Goal: Task Accomplishment & Management: Use online tool/utility

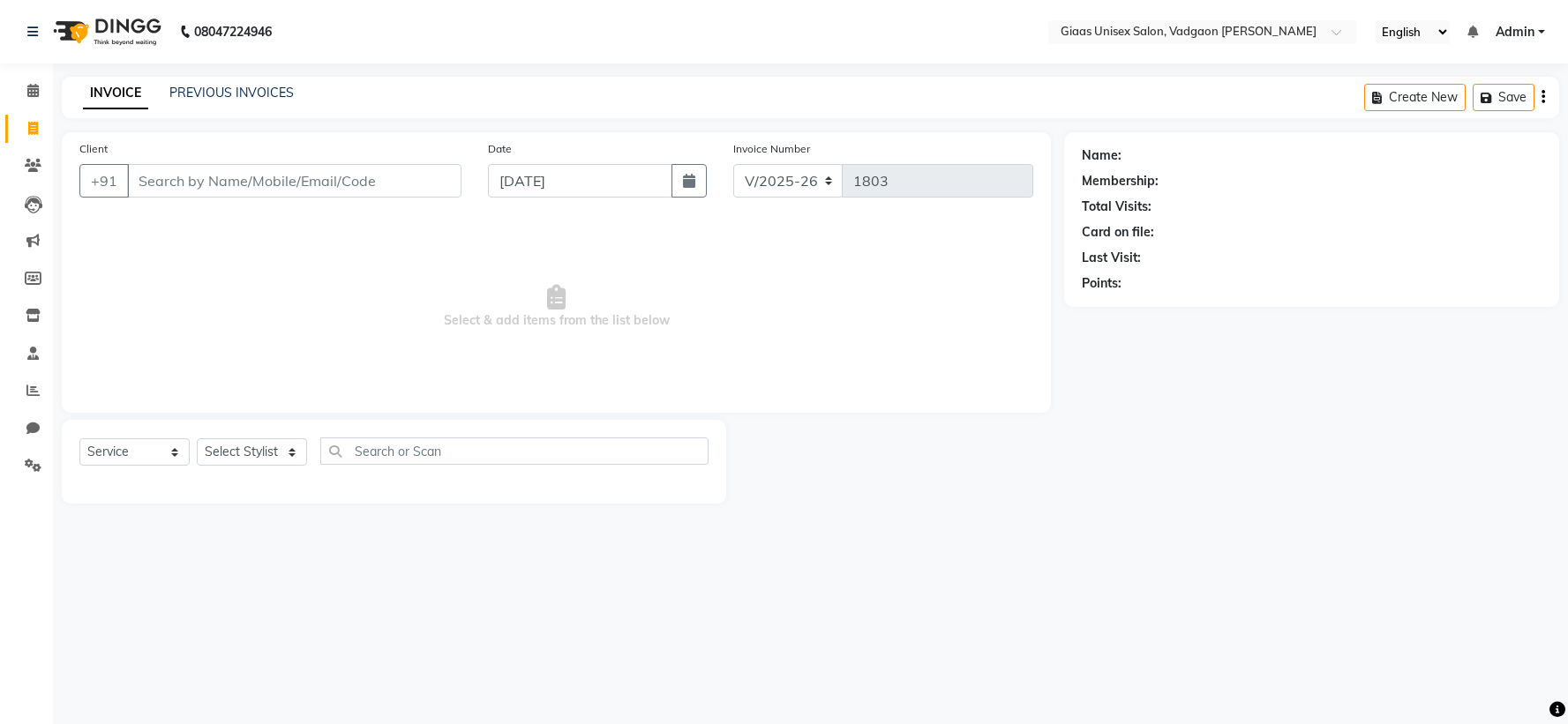
select select "8007"
select select "service"
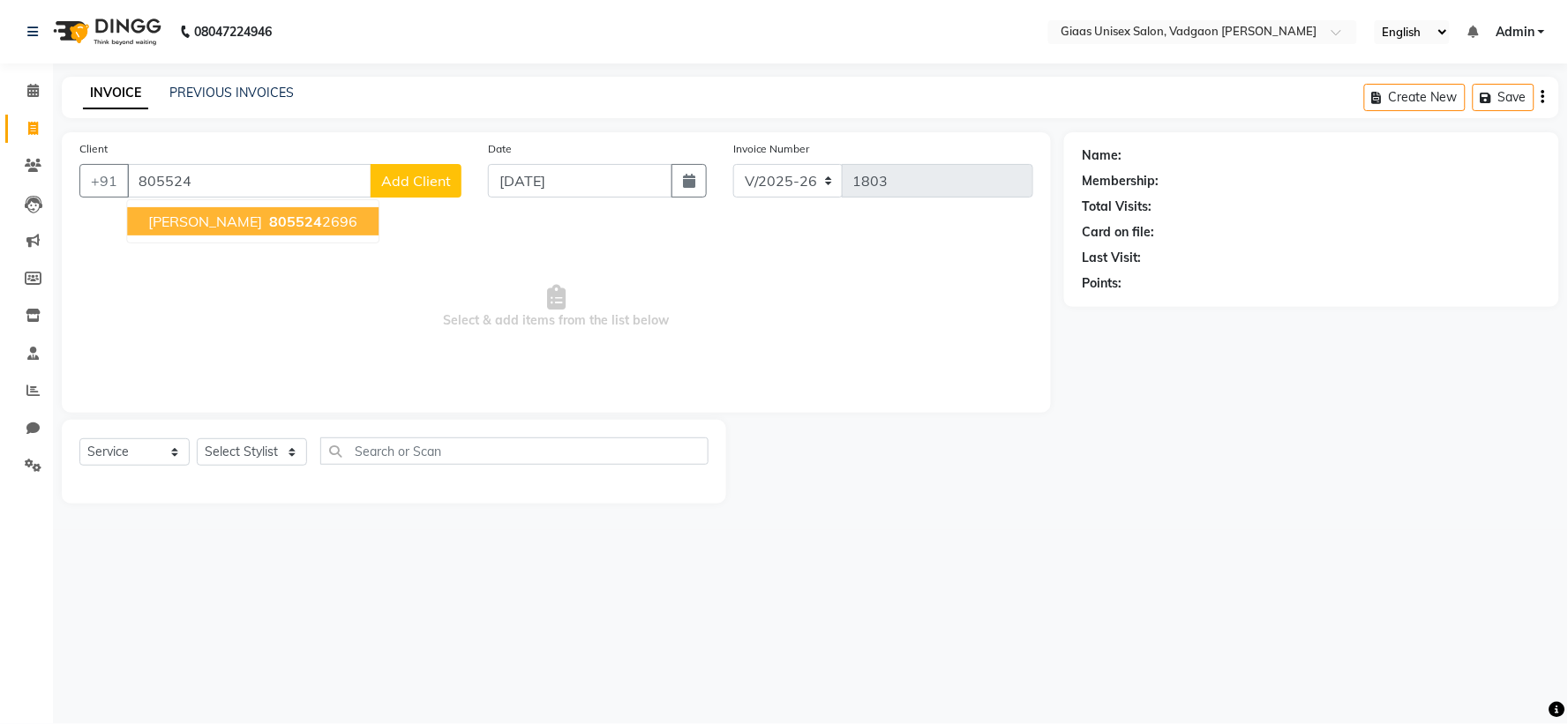
click at [233, 232] on button "sanitya naik 805524 2696" at bounding box center [252, 222] width 251 height 29
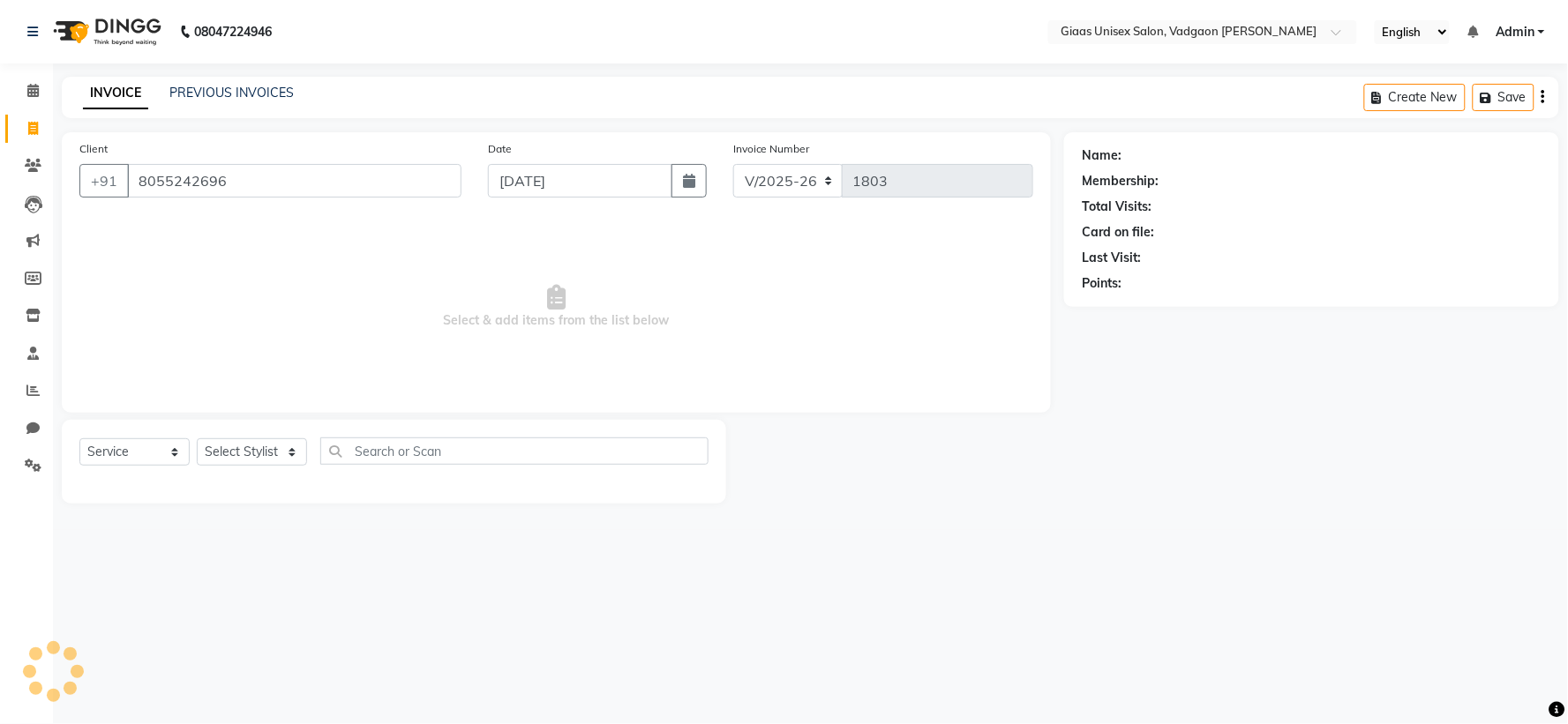
type input "8055242696"
click at [1140, 147] on link "[PERSON_NAME]" at bounding box center [1174, 155] width 98 height 18
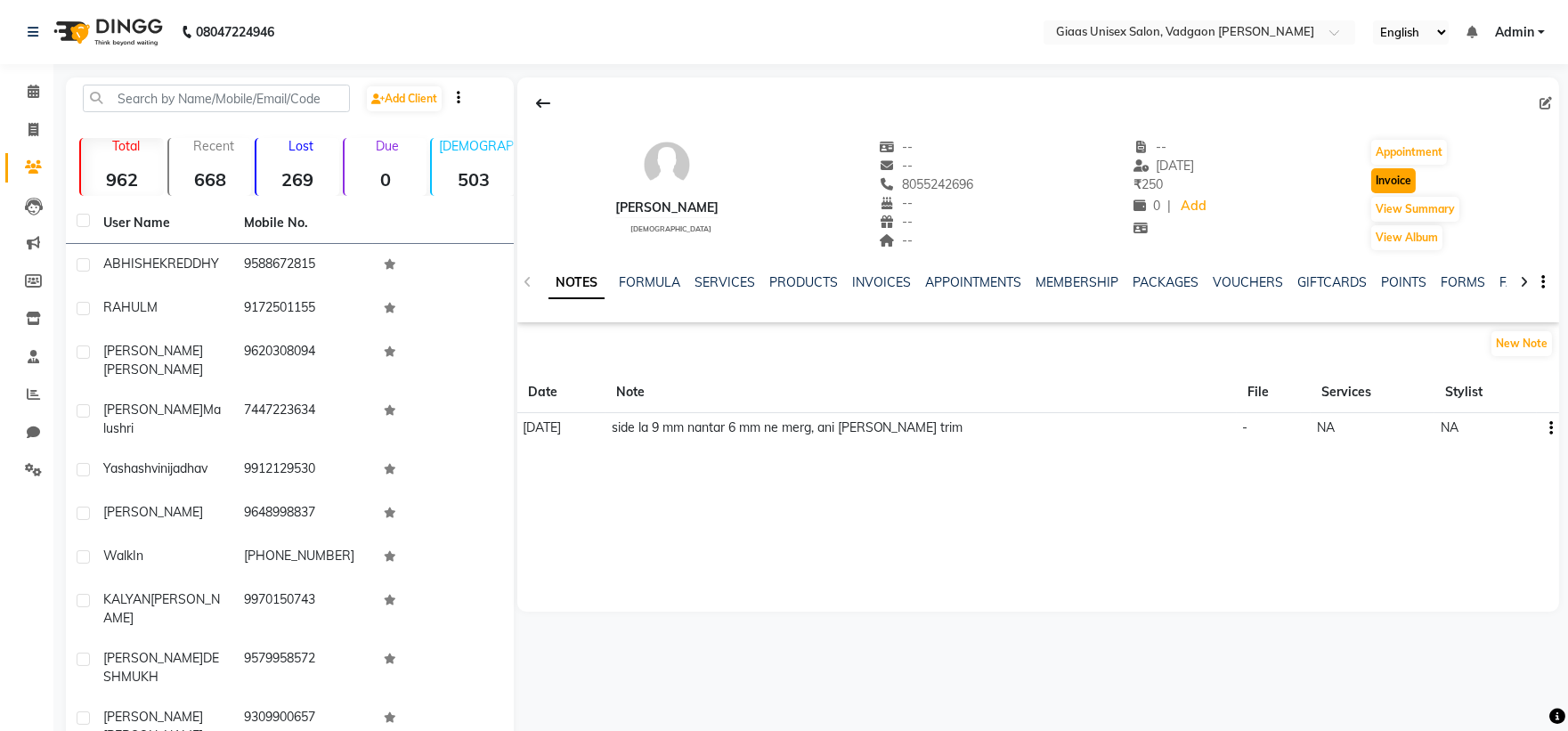
click at [1411, 176] on button "Invoice" at bounding box center [1394, 181] width 44 height 25
select select "service"
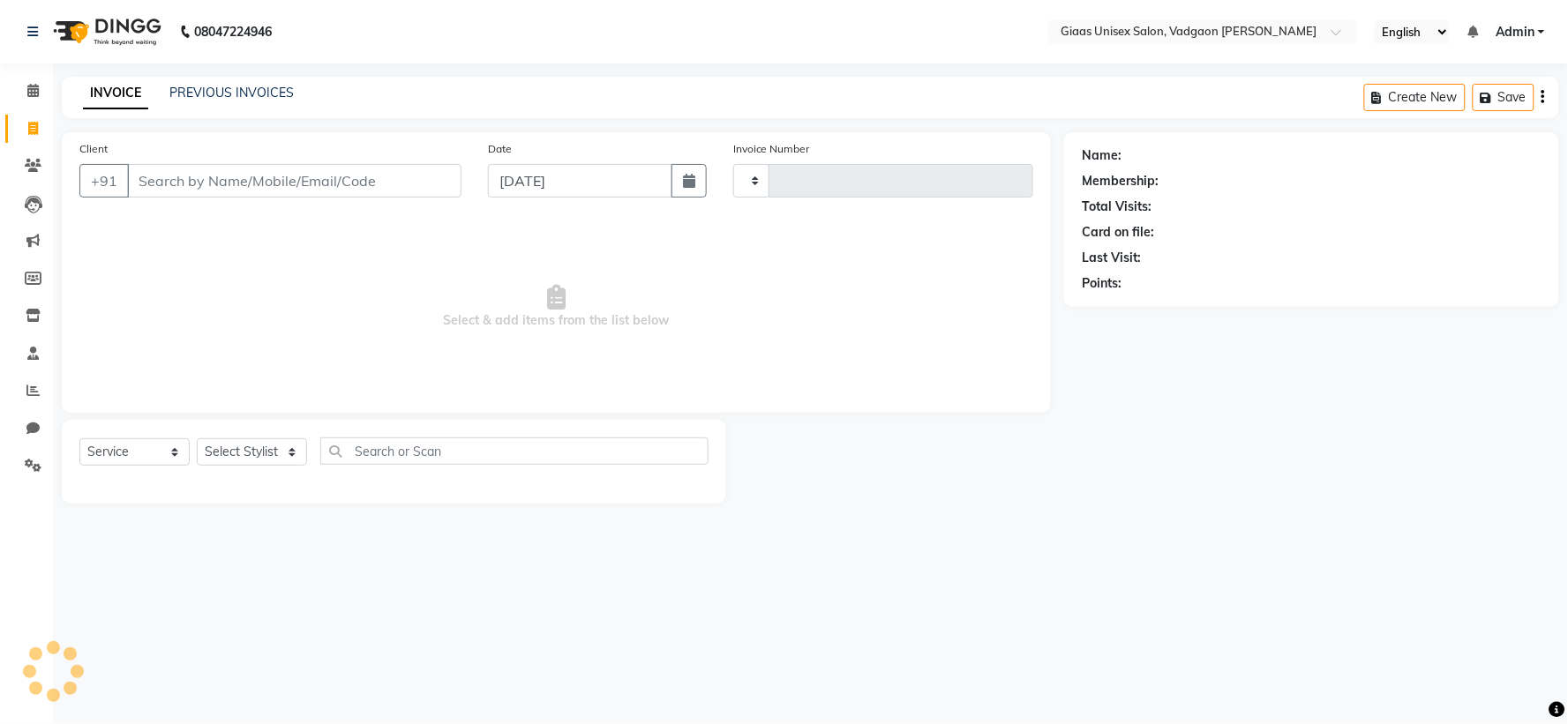
type input "1803"
select select "8007"
type input "8055242696"
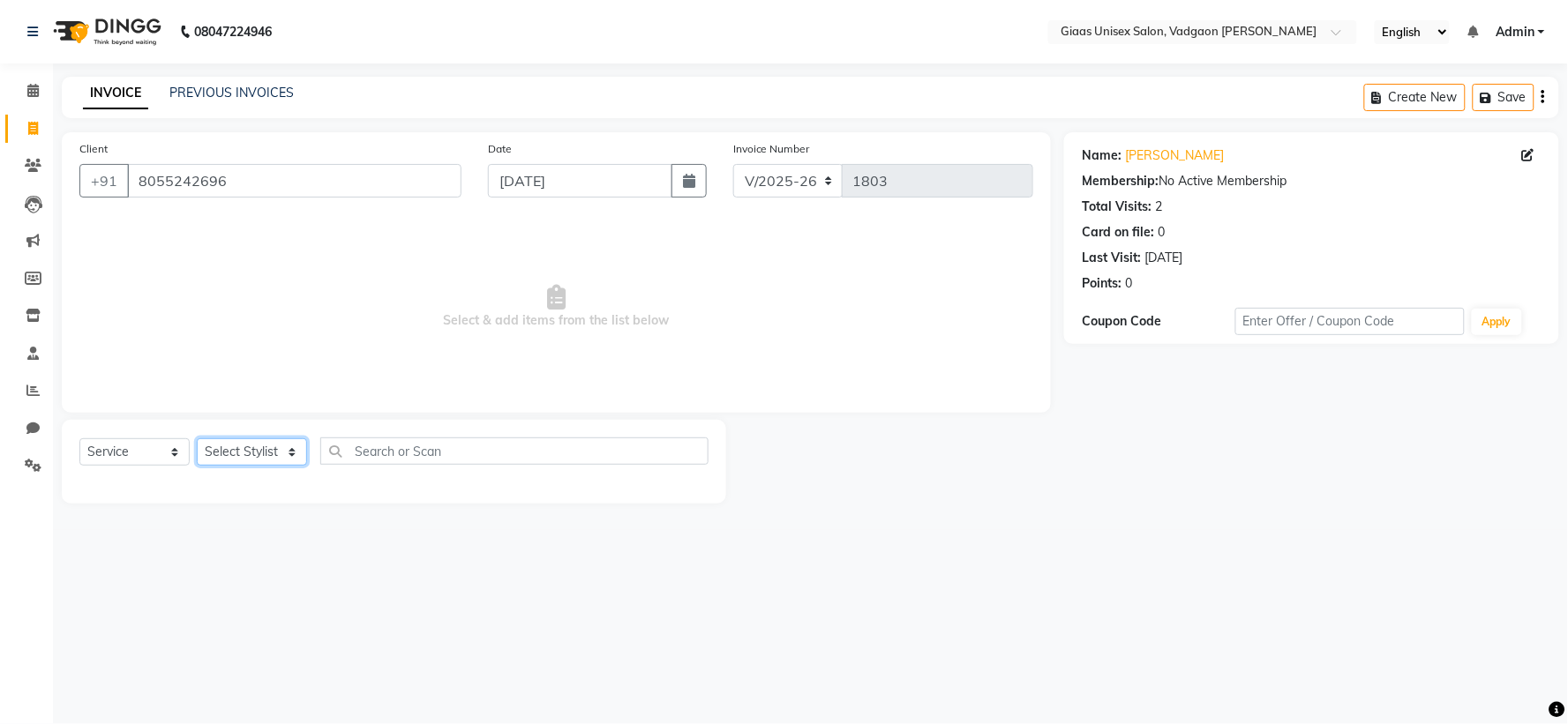
click at [288, 446] on select "Select Stylist [PERSON_NAME] [PERSON_NAME] [PERSON_NAME] [PERSON_NAME] [PERSON_…" at bounding box center [251, 452] width 110 height 28
select select "72893"
click at [197, 439] on select "Select Stylist [PERSON_NAME] [PERSON_NAME] [PERSON_NAME] [PERSON_NAME] [PERSON_…" at bounding box center [251, 452] width 110 height 28
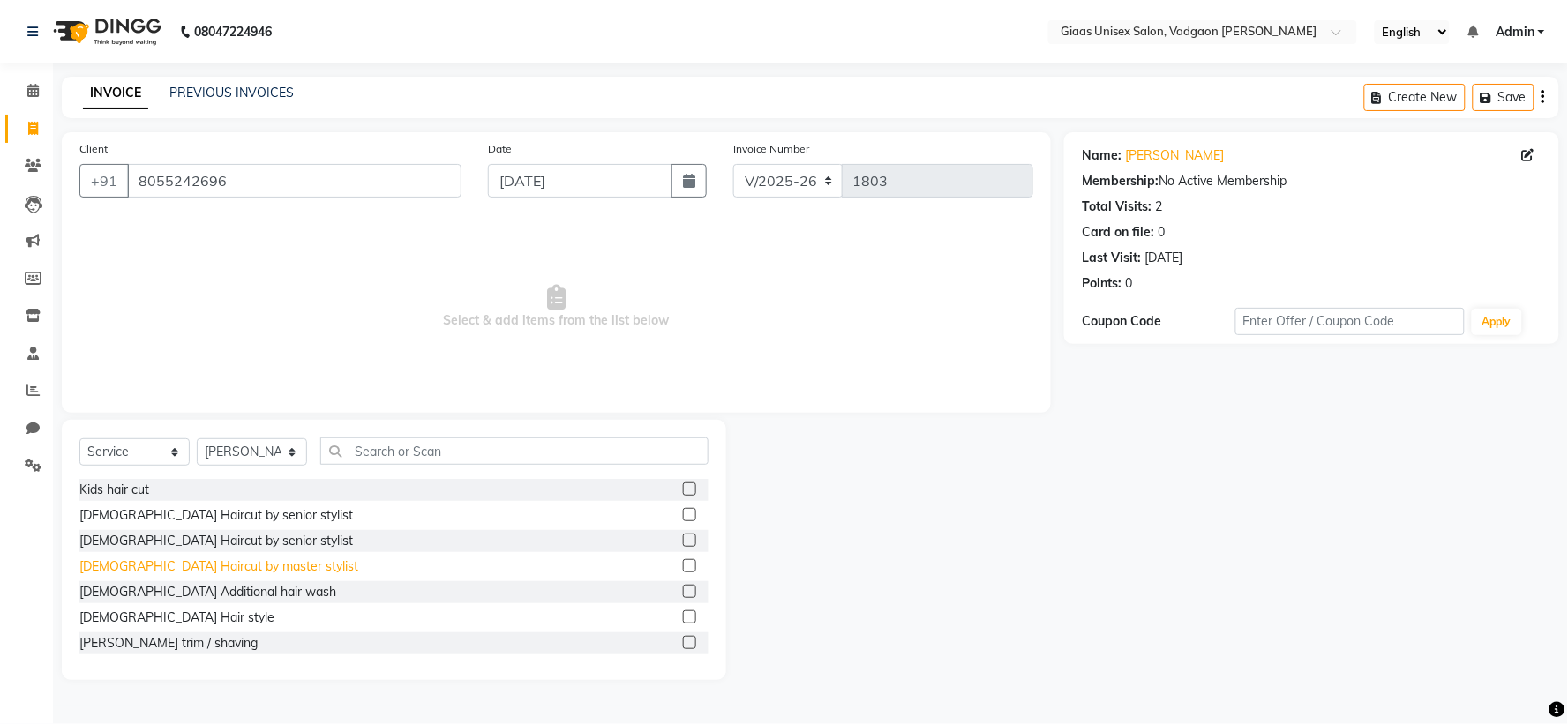
click at [210, 563] on div "[DEMOGRAPHIC_DATA] Haircut by master stylist" at bounding box center [219, 566] width 279 height 18
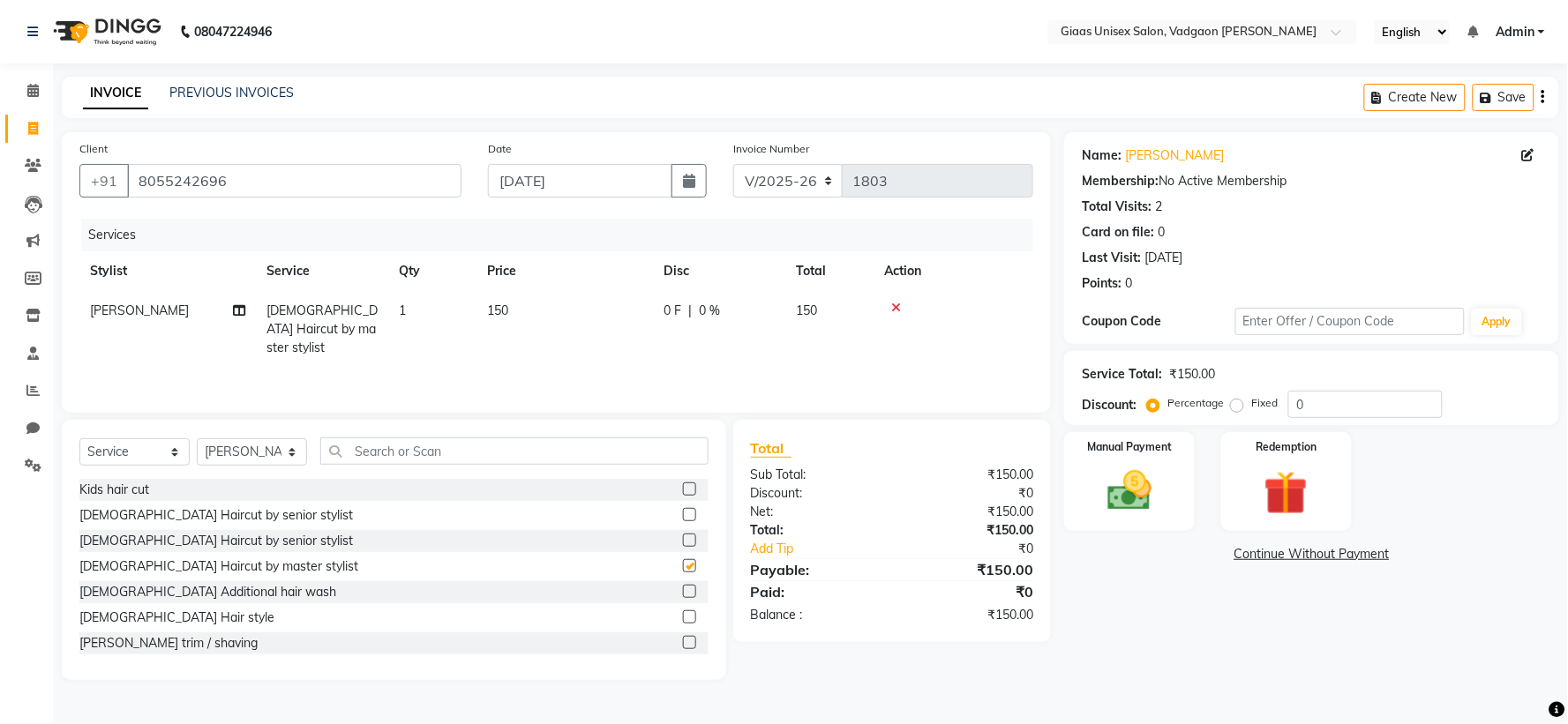
checkbox input "false"
click at [203, 592] on div "[DEMOGRAPHIC_DATA] Additional hair wash" at bounding box center [207, 592] width 257 height 18
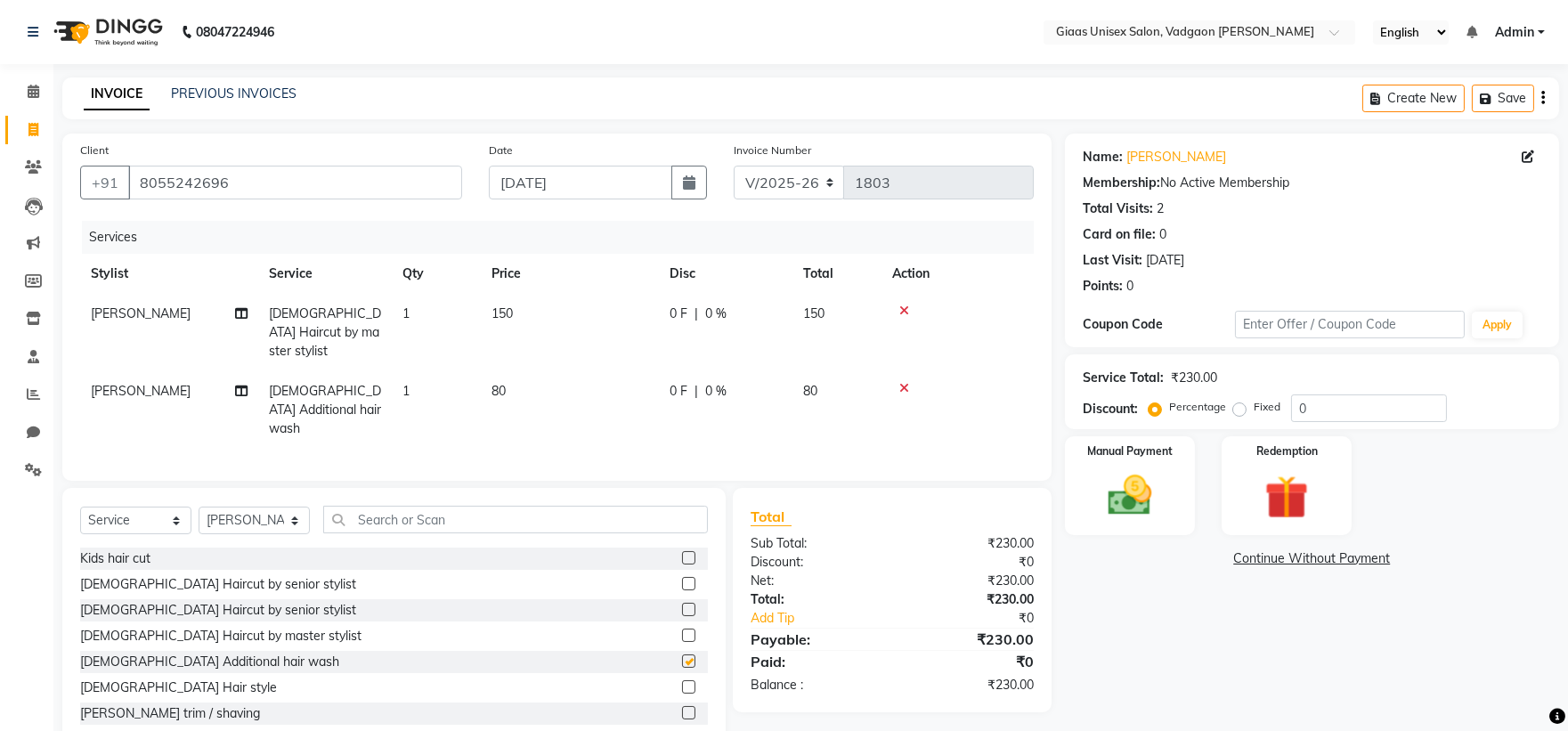
checkbox input "false"
click at [166, 705] on div "[PERSON_NAME] trim / shaving" at bounding box center [170, 714] width 180 height 18
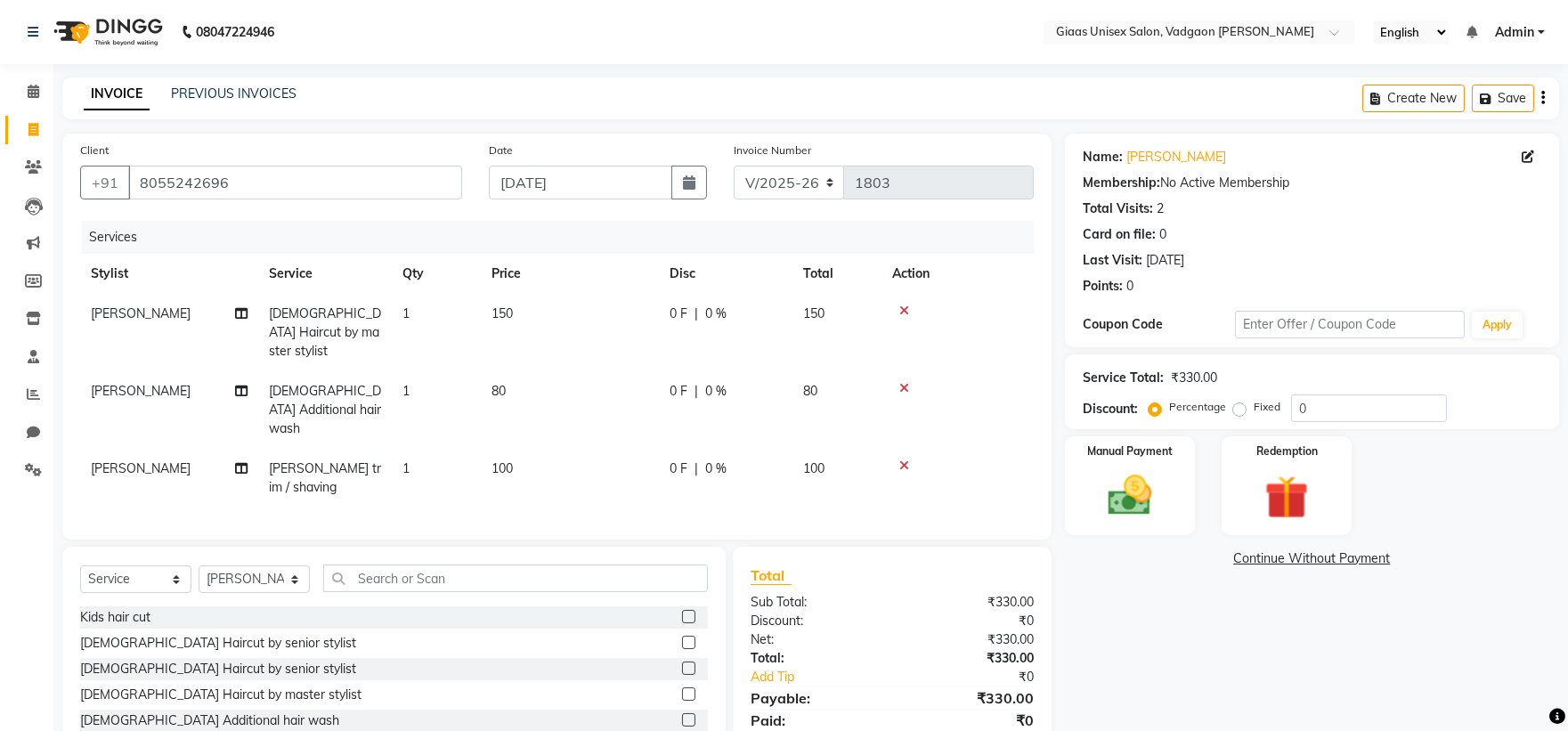
checkbox input "false"
click at [1117, 512] on img at bounding box center [1129, 496] width 74 height 53
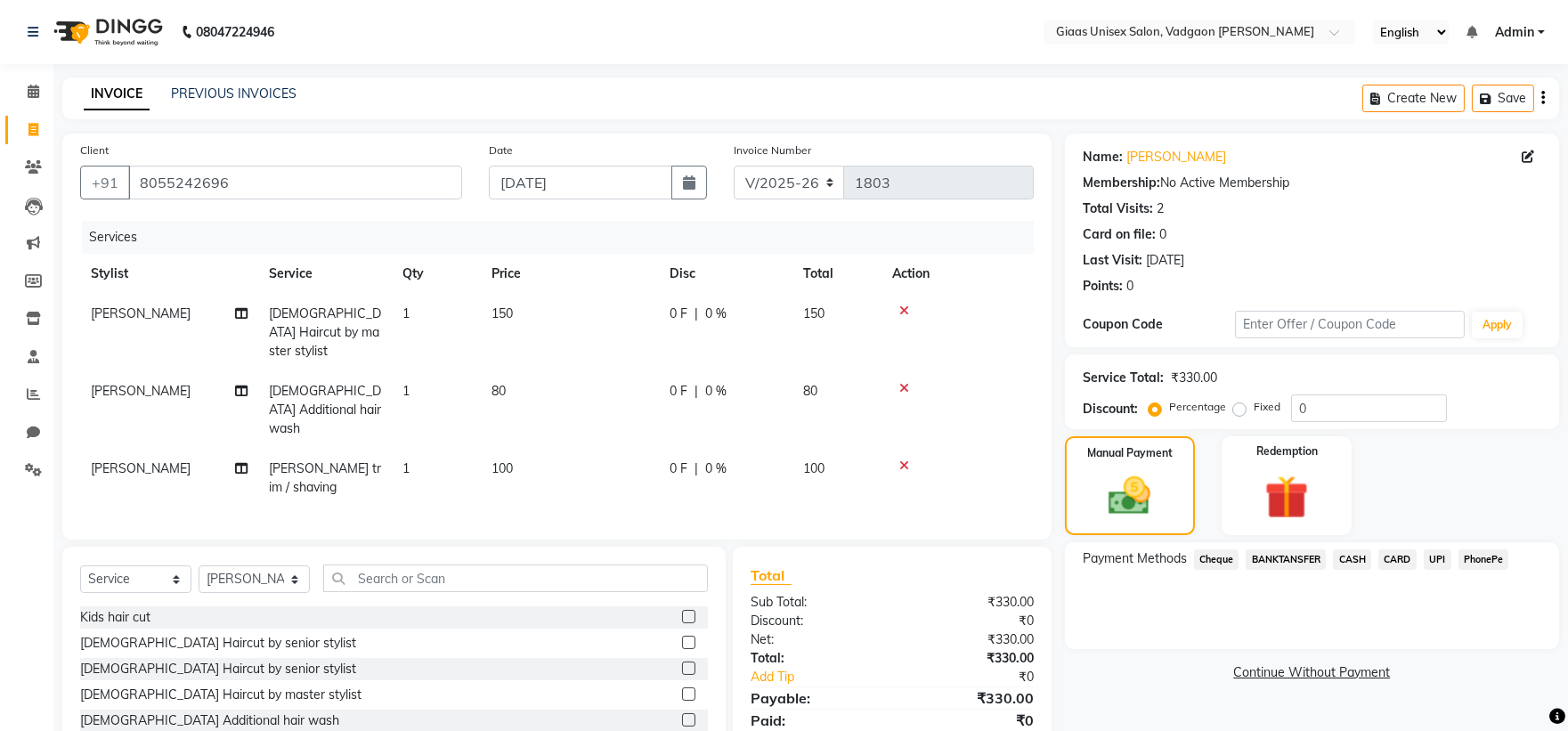
click at [1487, 562] on span "PhonePe" at bounding box center [1483, 559] width 51 height 20
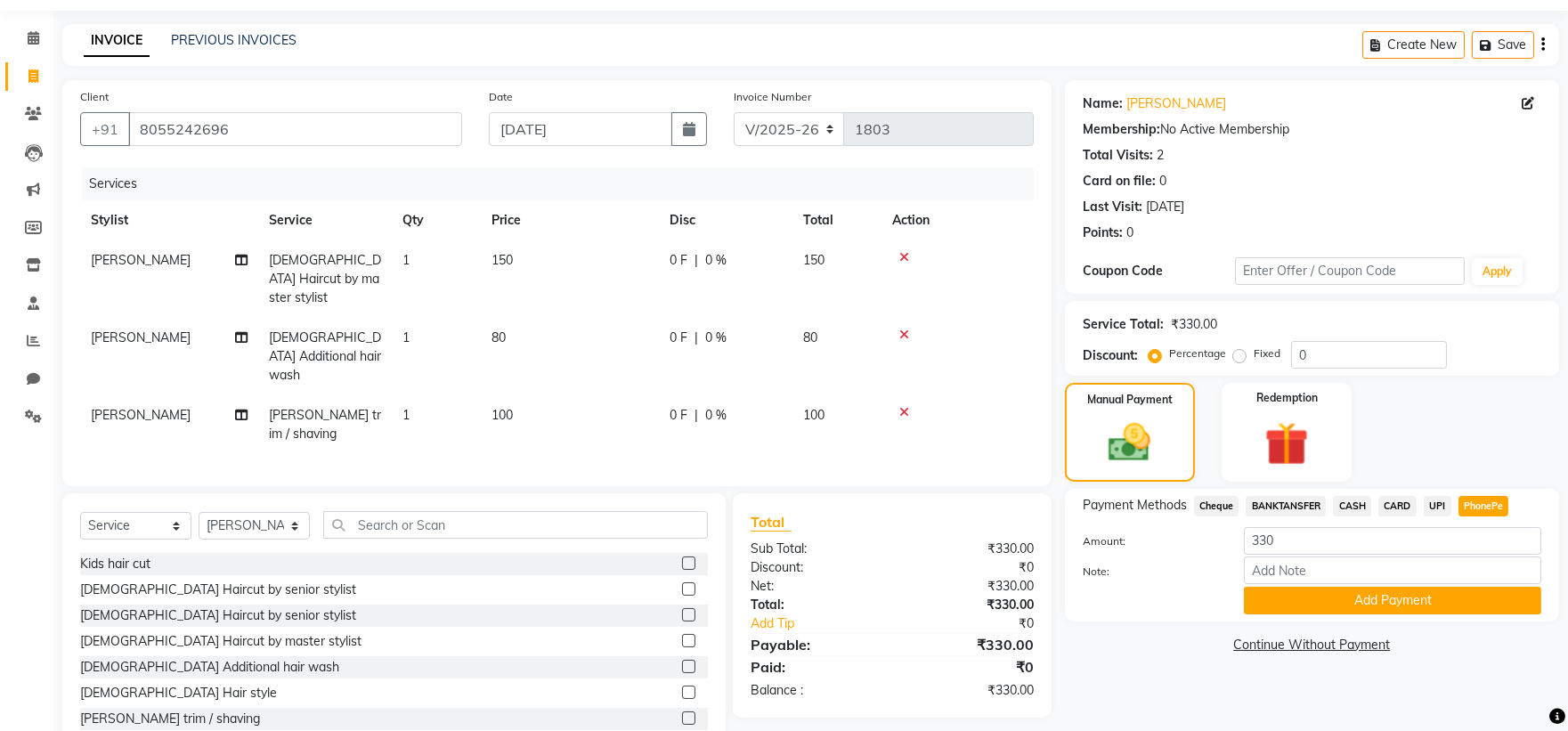
scroll to position [82, 0]
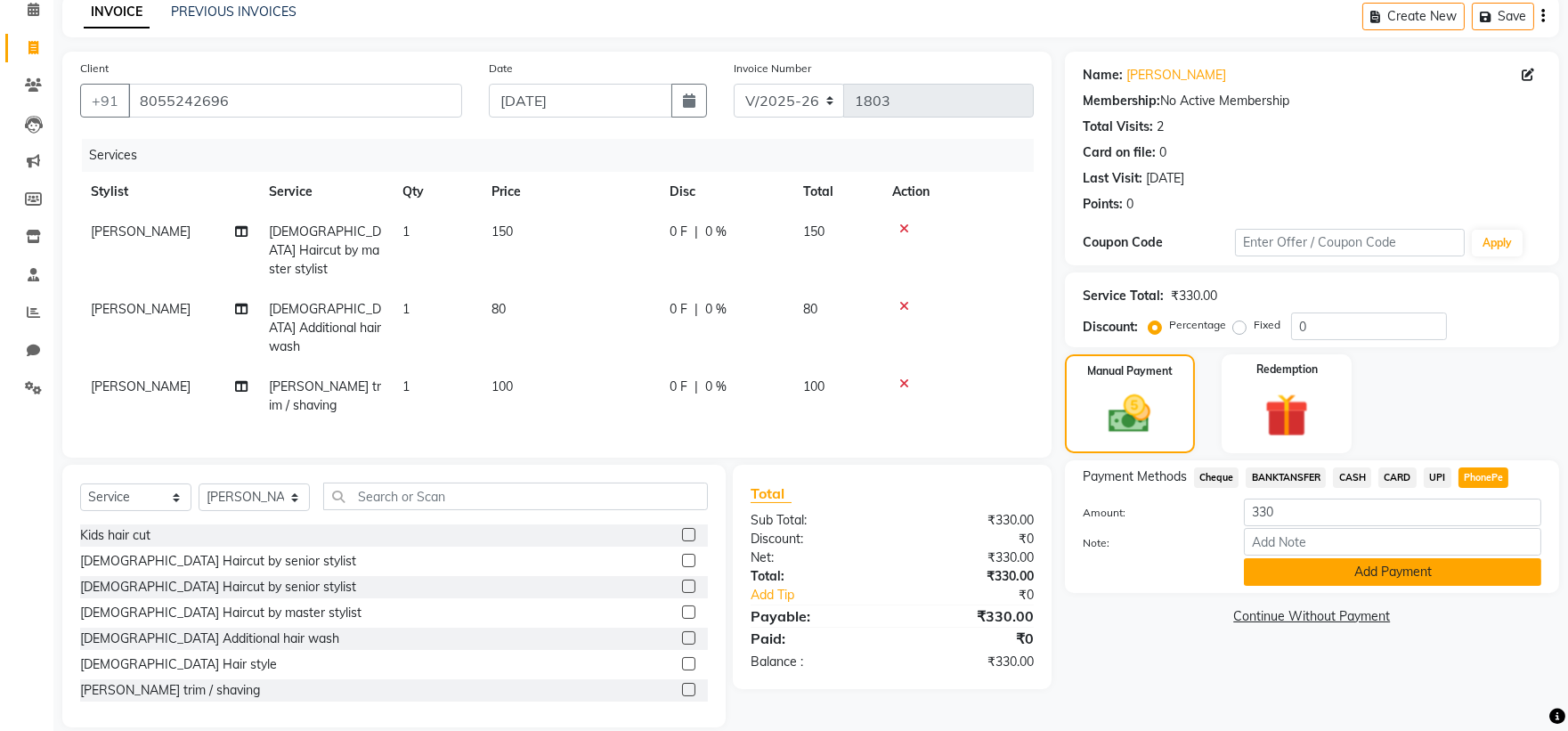
click at [1408, 585] on button "Add Payment" at bounding box center [1393, 572] width 298 height 28
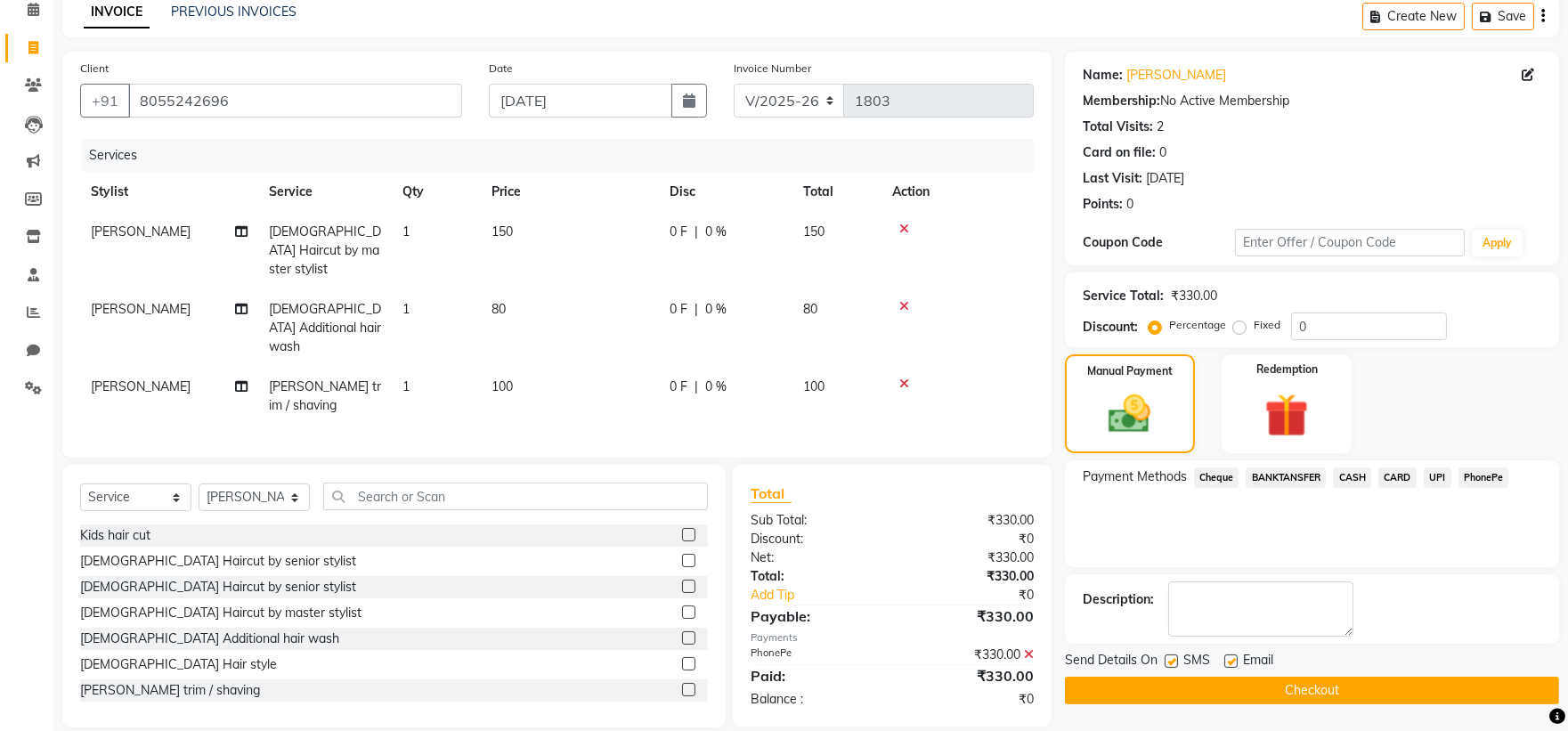
click at [1186, 697] on button "Checkout" at bounding box center [1312, 690] width 494 height 28
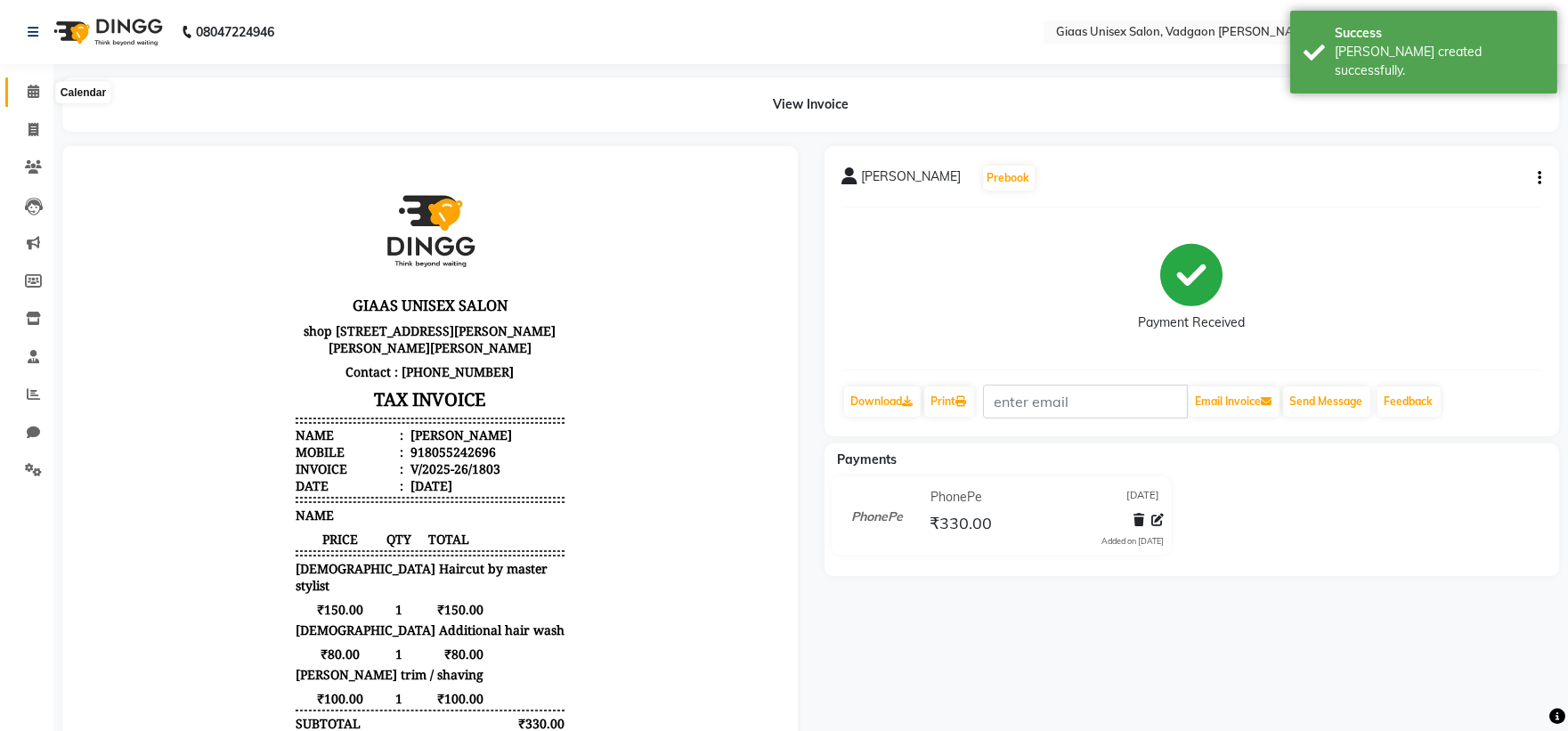
click at [30, 92] on icon at bounding box center [34, 92] width 12 height 14
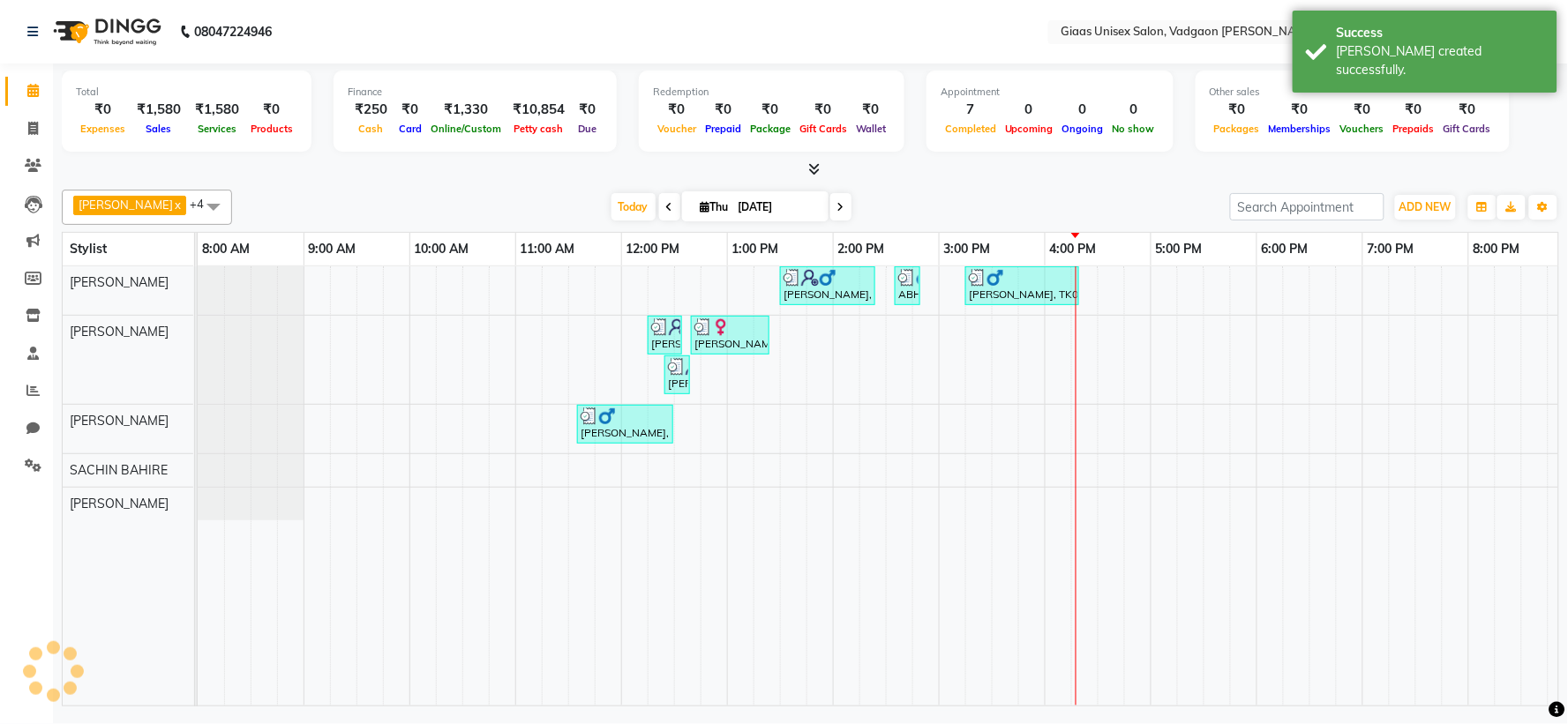
scroll to position [0, 226]
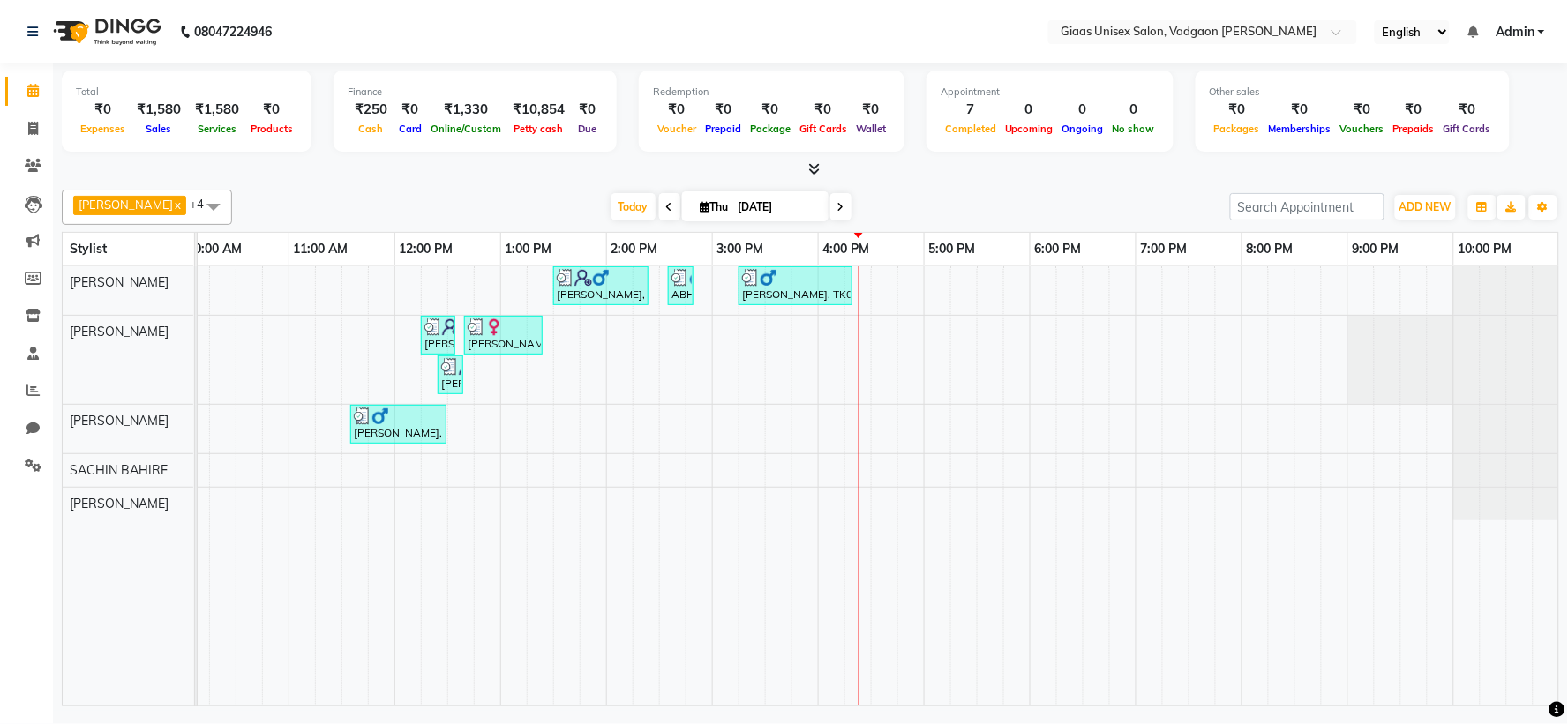
click at [30, 91] on icon at bounding box center [33, 91] width 11 height 13
